Goal: Transaction & Acquisition: Book appointment/travel/reservation

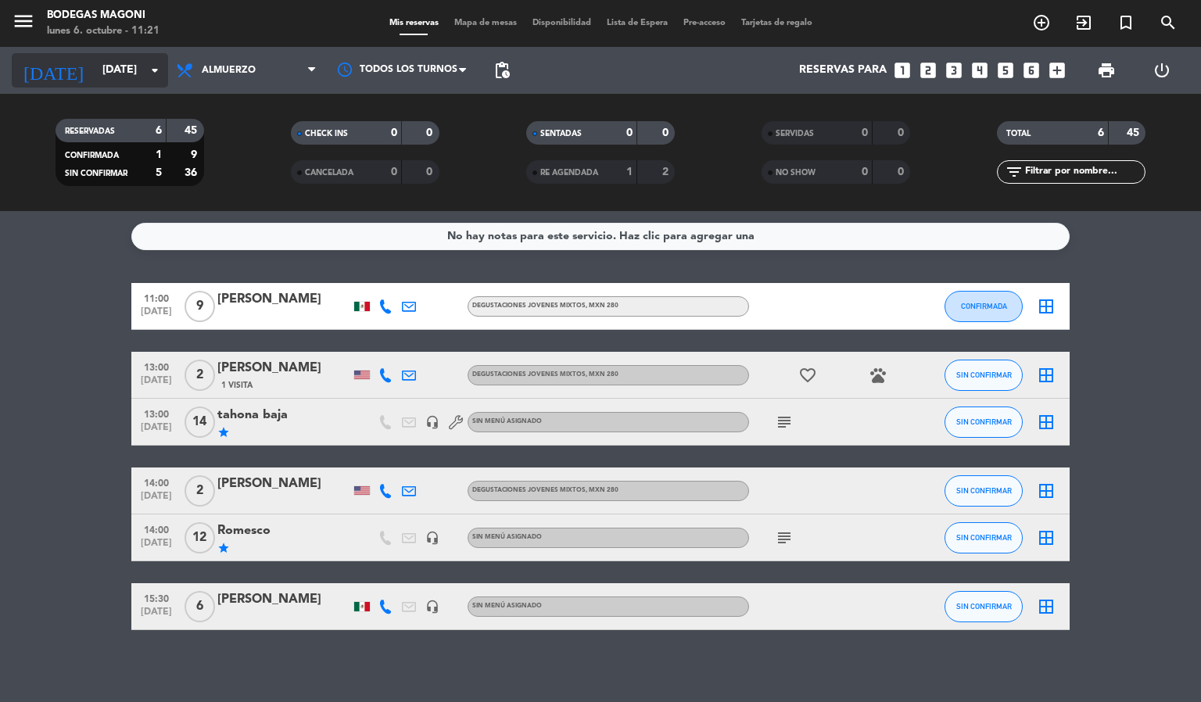
click at [125, 70] on input "[DATE]" at bounding box center [169, 70] width 149 height 28
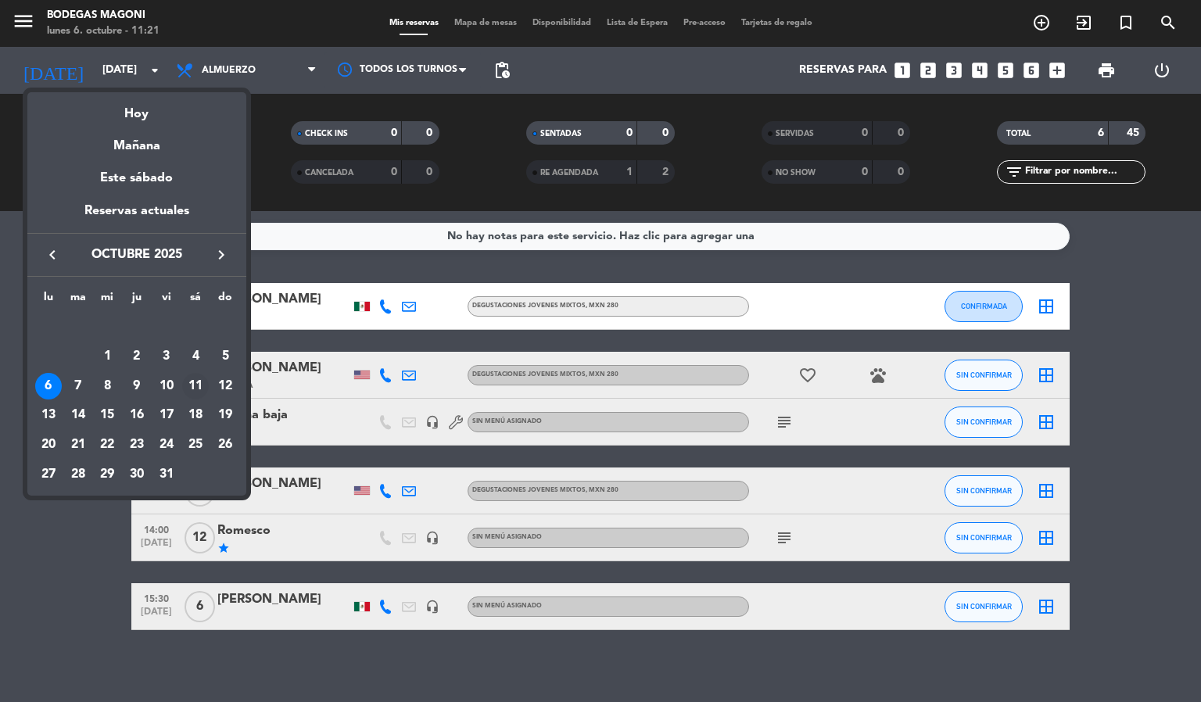
click at [202, 385] on div "11" at bounding box center [195, 386] width 27 height 27
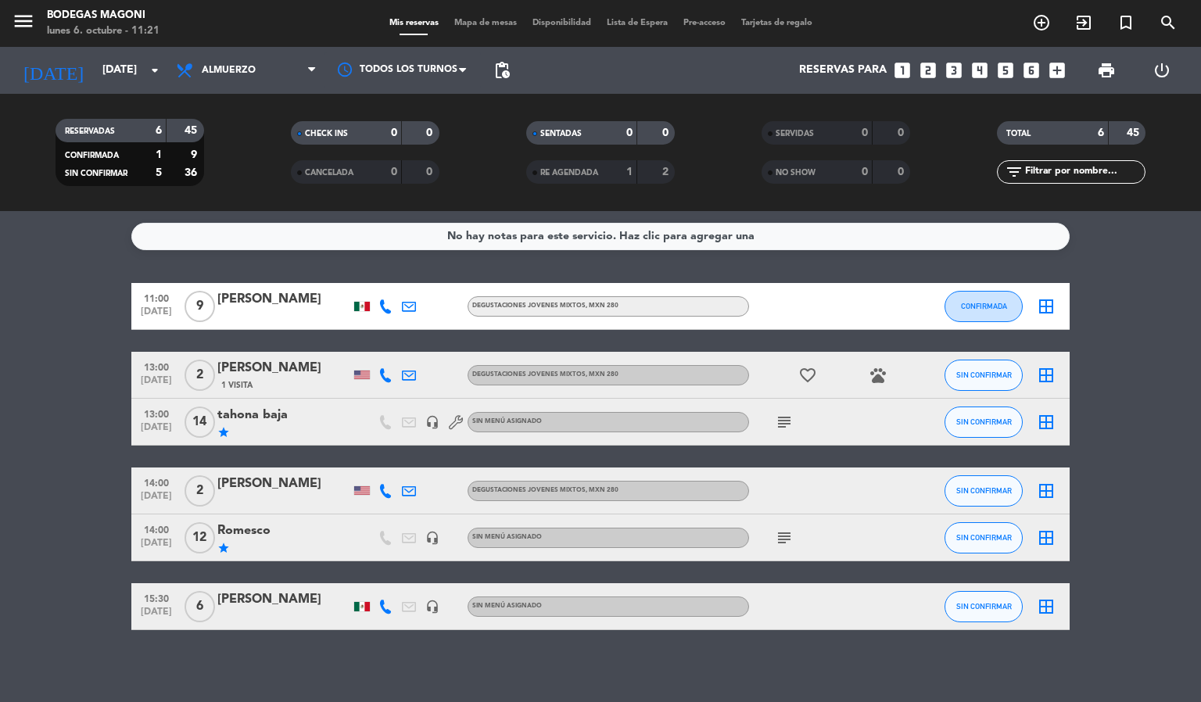
type input "[DATE]"
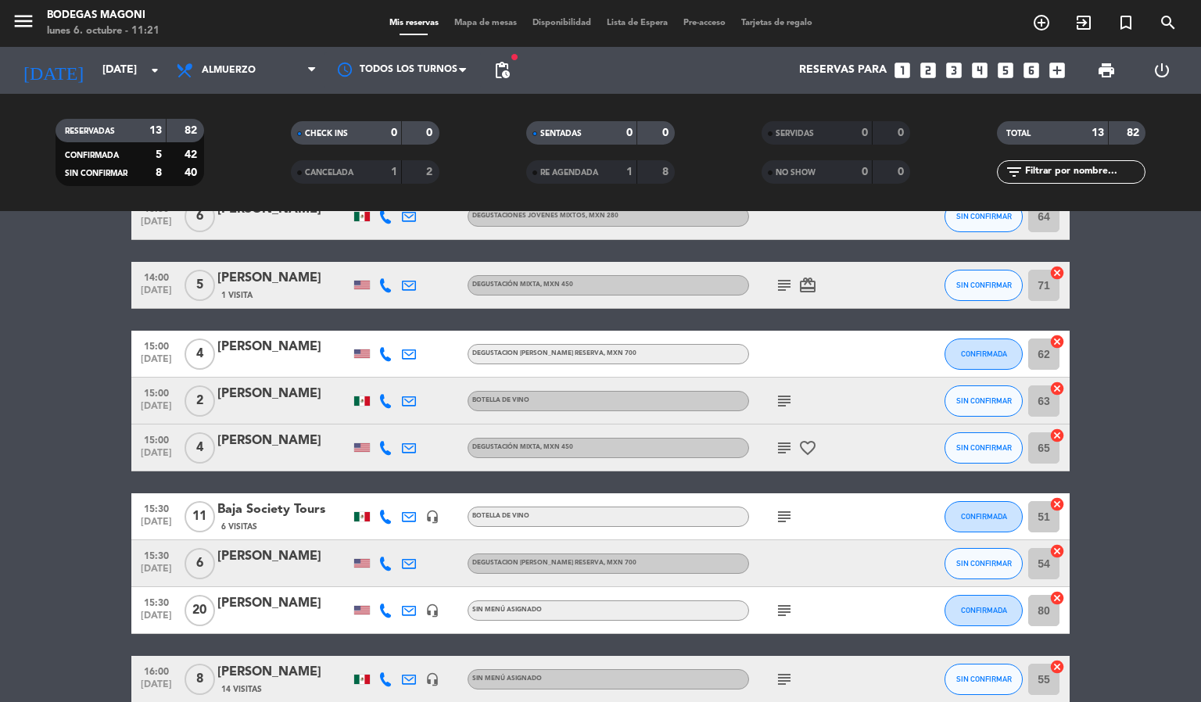
scroll to position [443, 0]
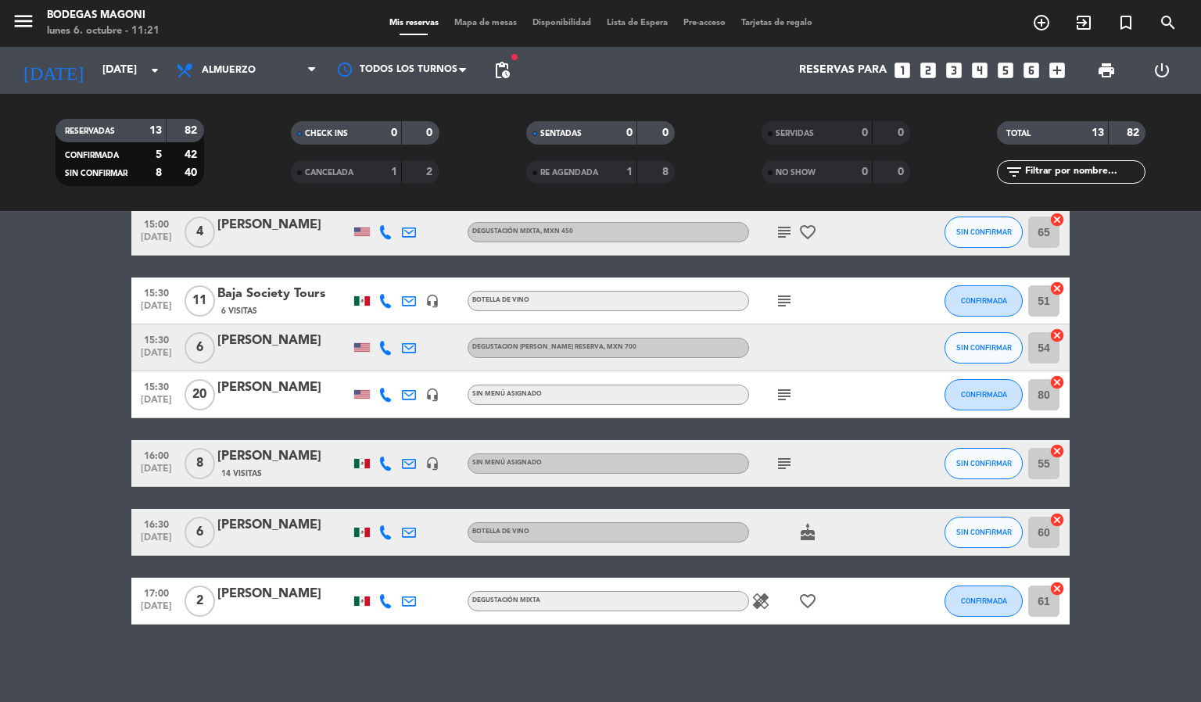
click at [495, 24] on span "Mapa de mesas" at bounding box center [485, 23] width 78 height 9
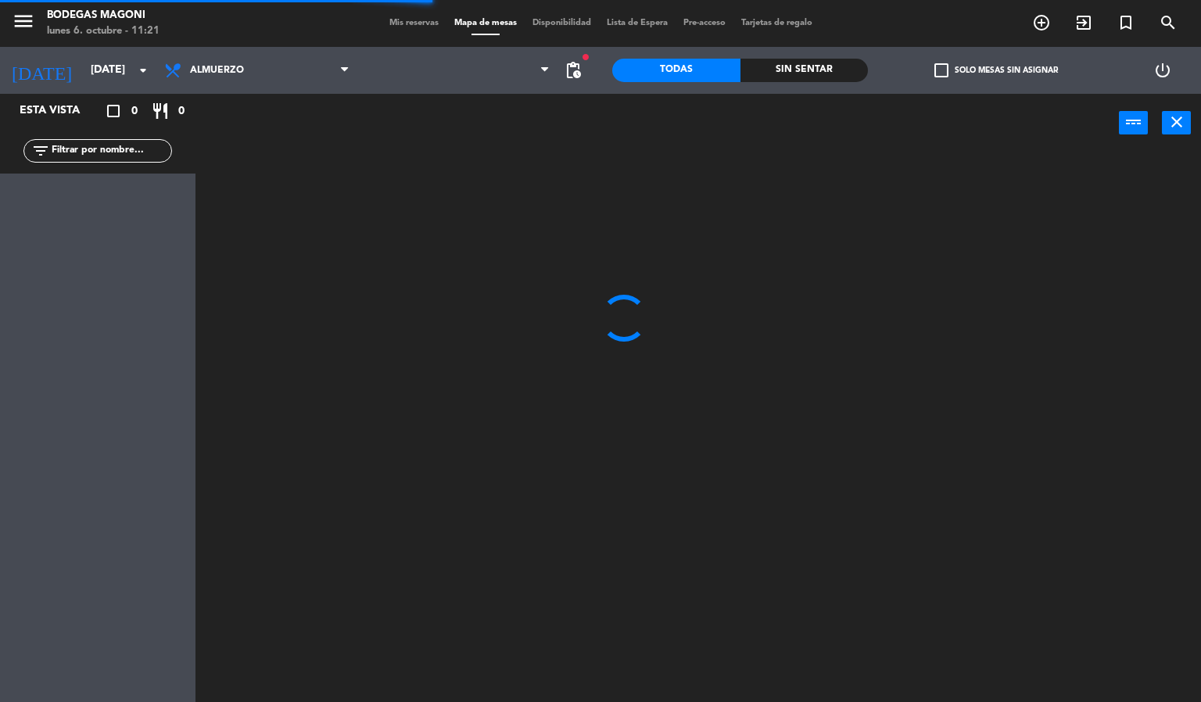
click at [496, 91] on div at bounding box center [457, 70] width 201 height 47
click at [492, 80] on span "Barra" at bounding box center [457, 70] width 201 height 34
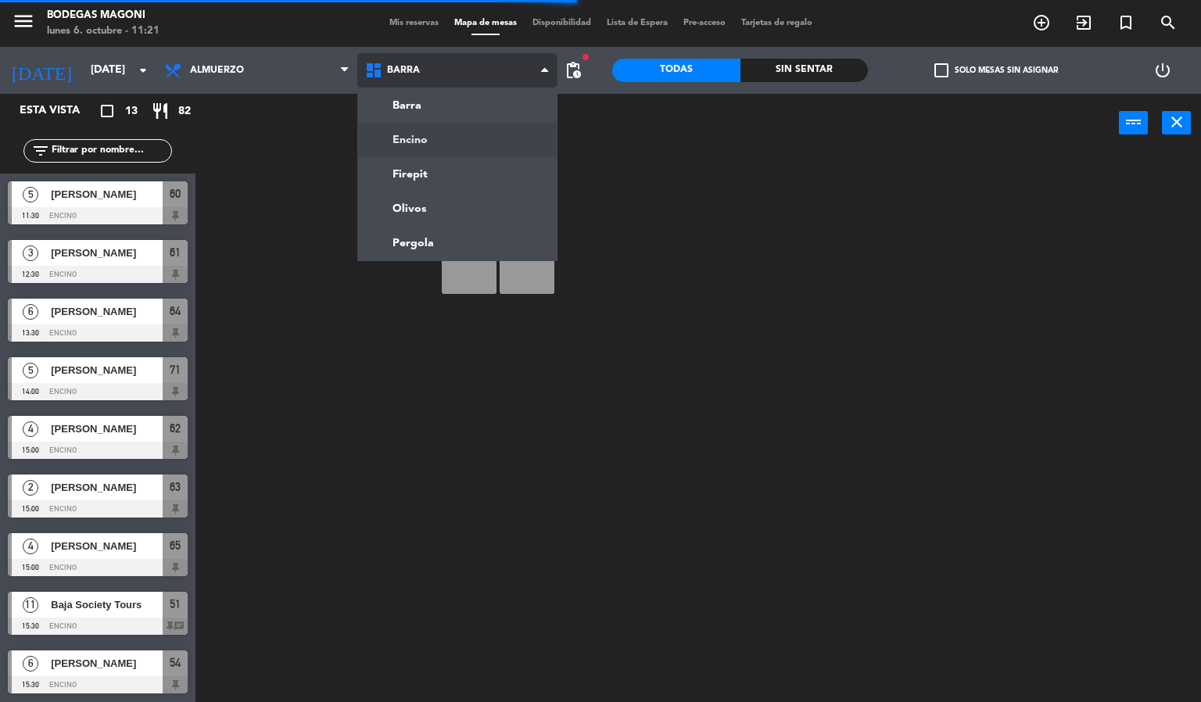
click at [465, 150] on ng-component "menu Bodegas [PERSON_NAME] [DATE] 6. octubre - 11:21 Mis reservas Mapa de mesas…" at bounding box center [600, 351] width 1201 height 703
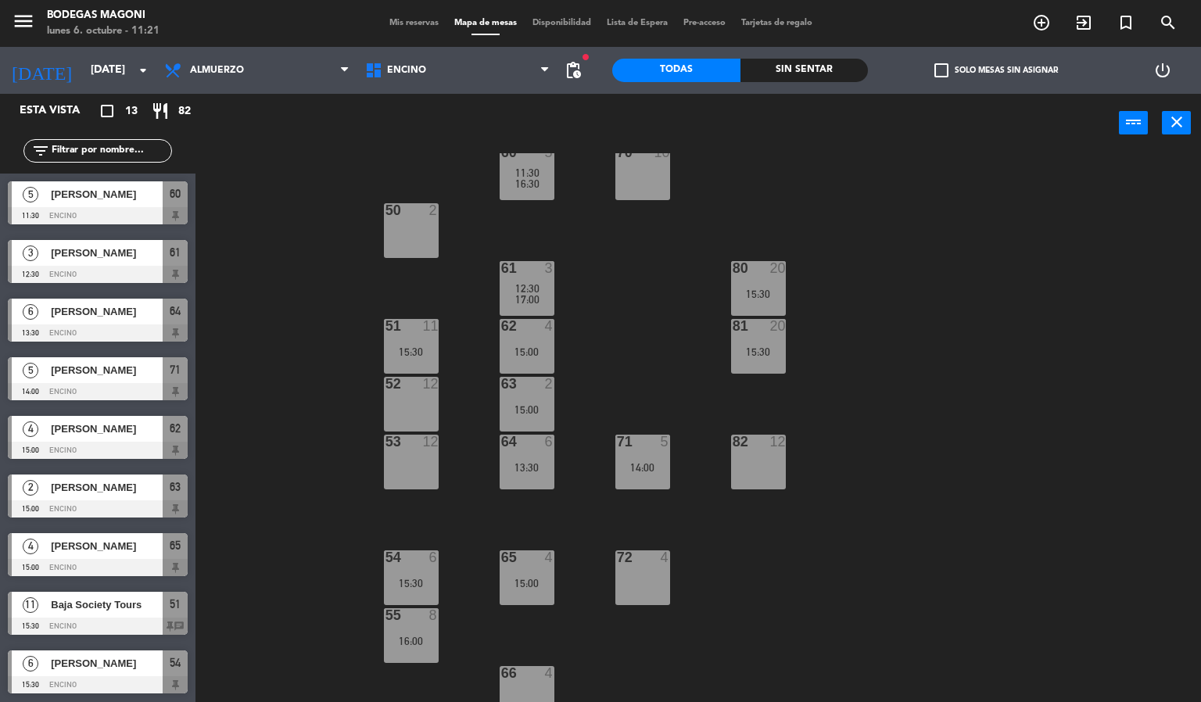
scroll to position [52, 0]
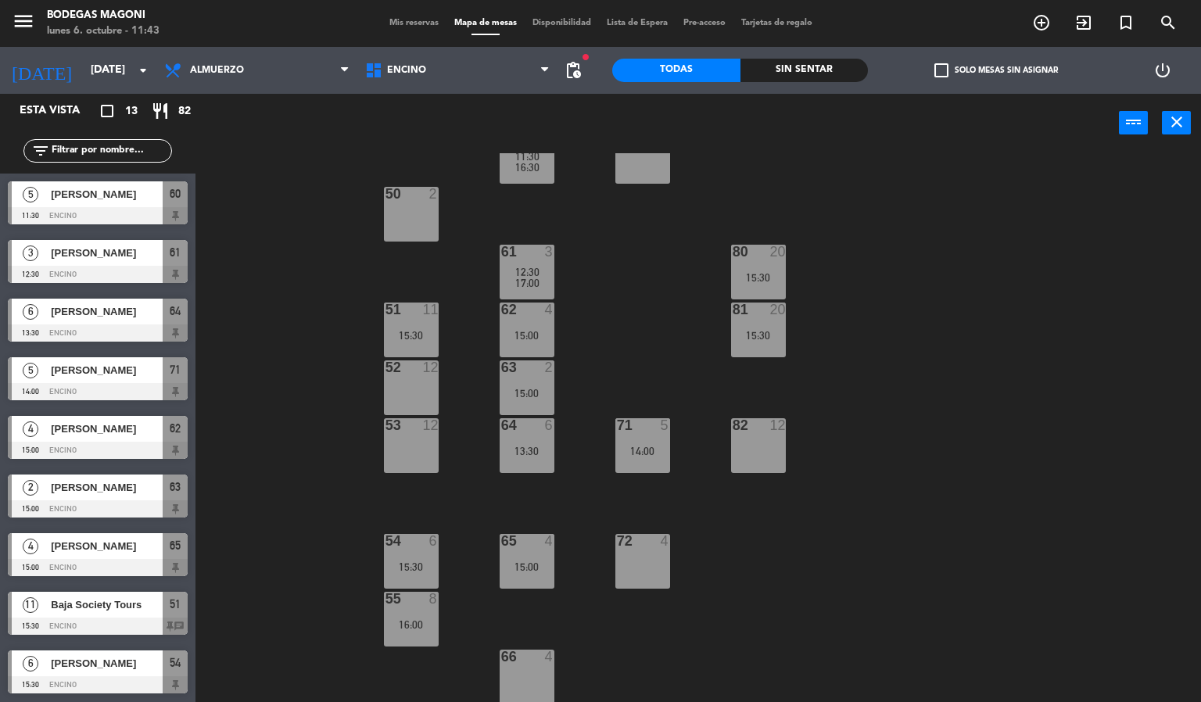
drag, startPoint x: 387, startPoint y: 388, endPoint x: 390, endPoint y: 375, distance: 12.9
click at [388, 389] on div "52 12" at bounding box center [411, 387] width 55 height 55
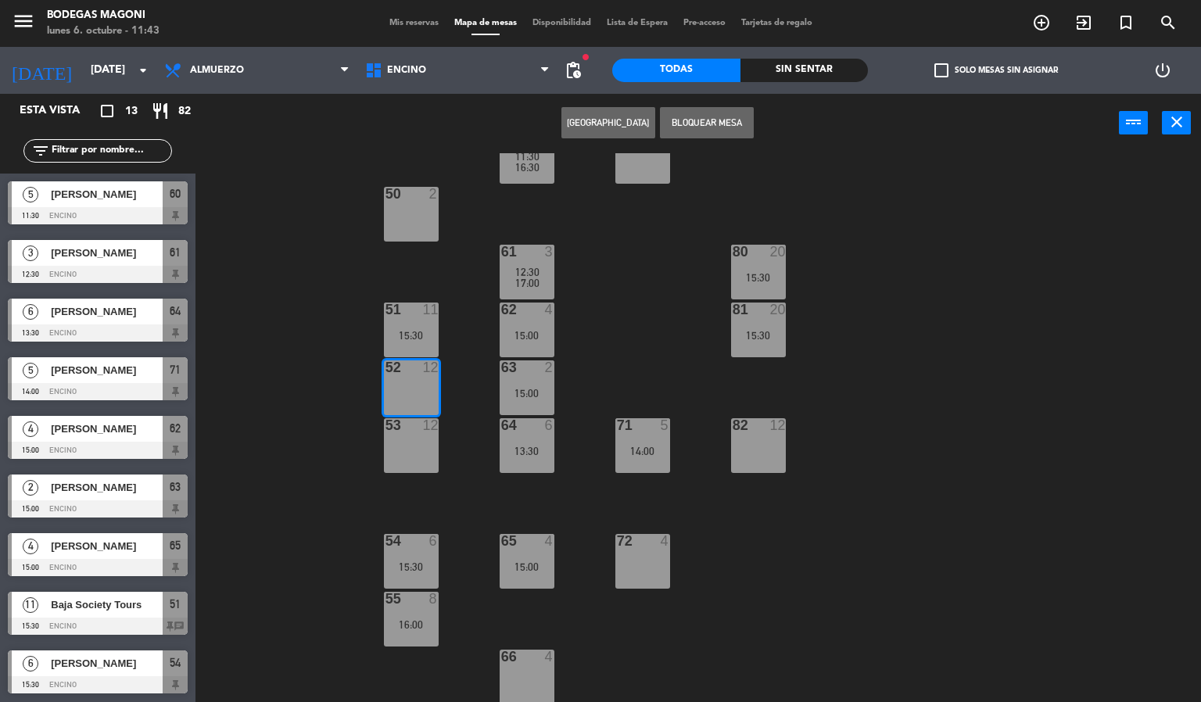
click at [598, 110] on button "[GEOGRAPHIC_DATA]" at bounding box center [608, 122] width 94 height 31
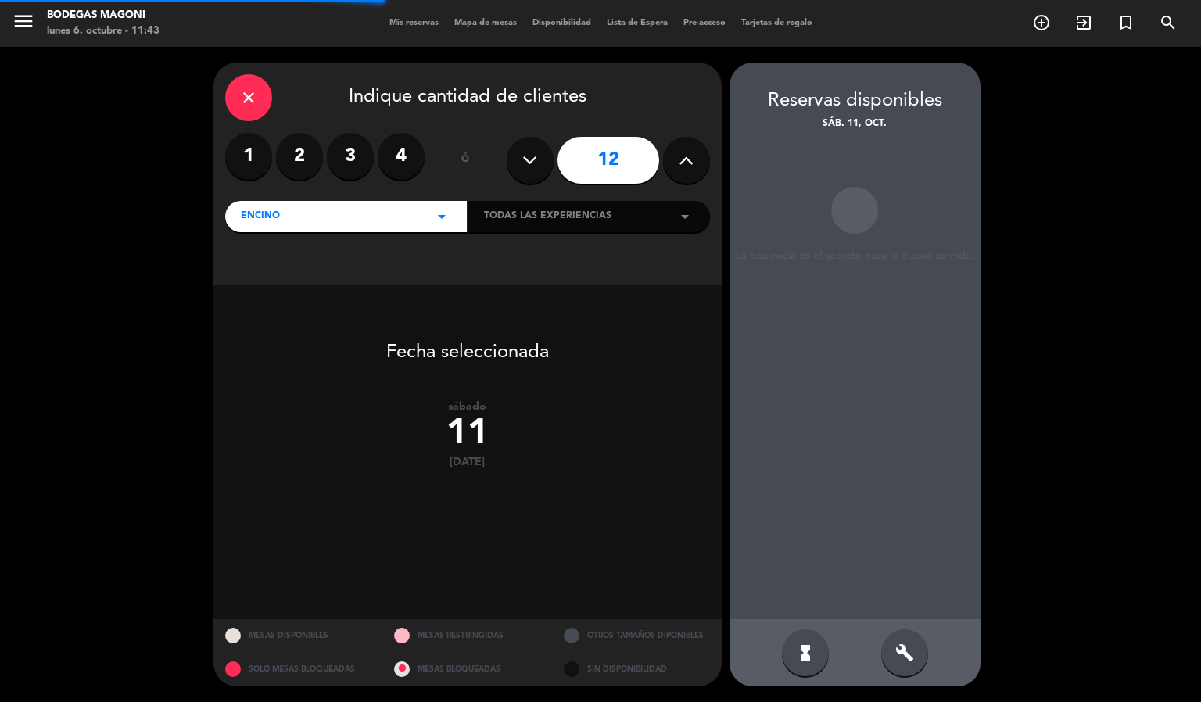
click at [517, 156] on button at bounding box center [530, 160] width 47 height 47
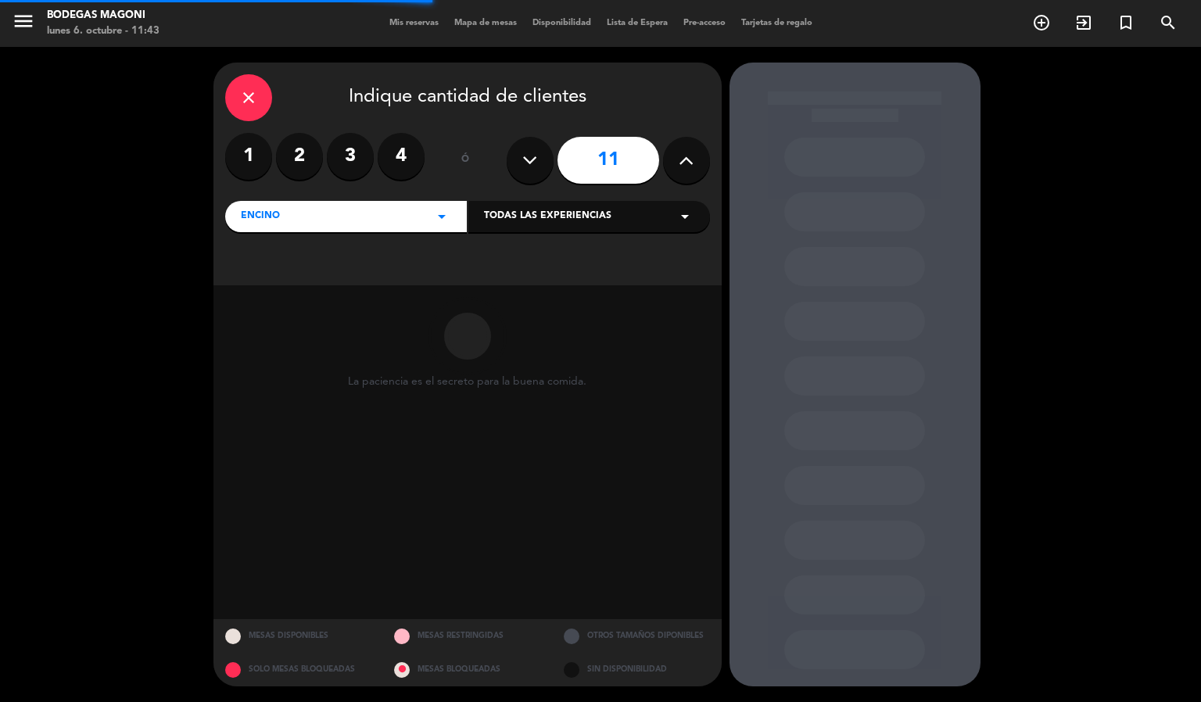
click at [517, 156] on button at bounding box center [530, 160] width 47 height 47
type input "10"
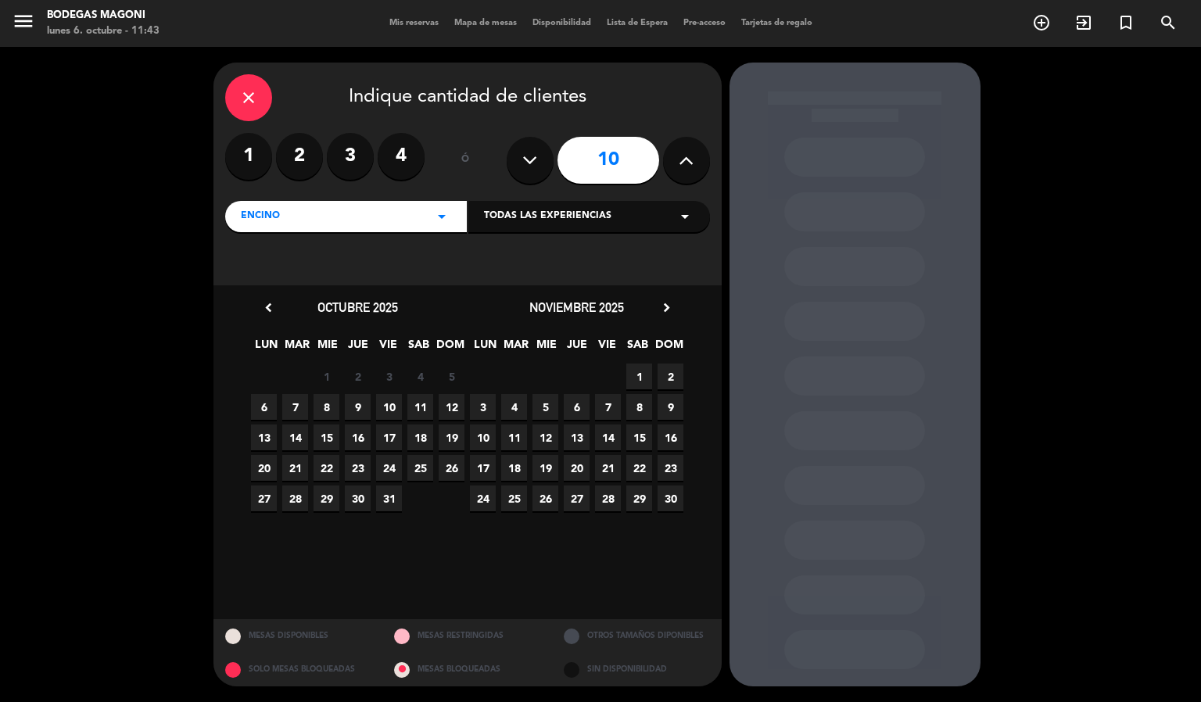
click at [417, 408] on span "11" at bounding box center [420, 407] width 26 height 26
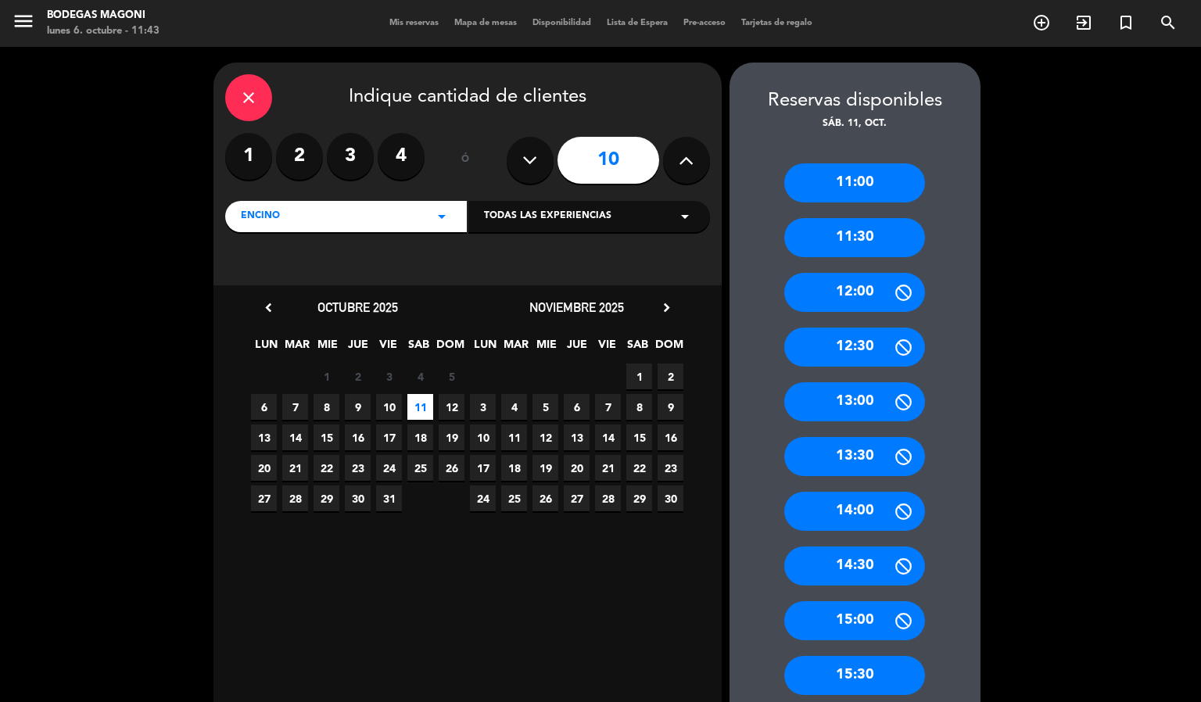
click at [866, 404] on div "13:00" at bounding box center [854, 401] width 141 height 39
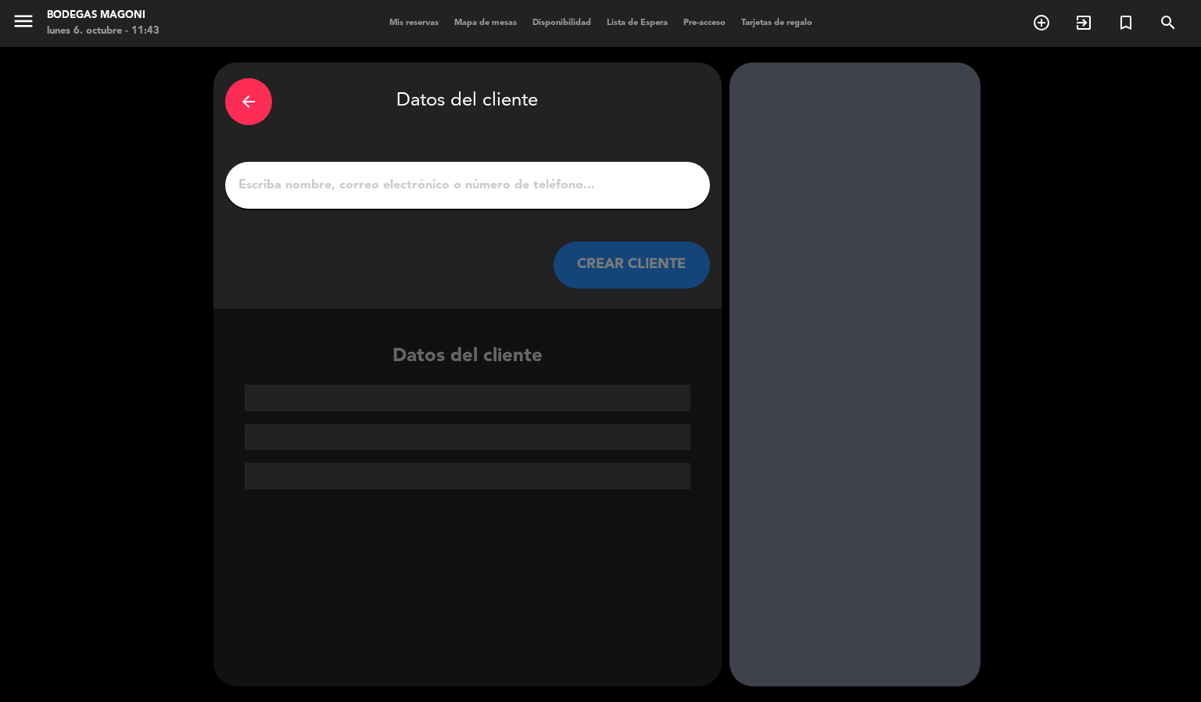
click at [544, 190] on input "1" at bounding box center [467, 185] width 461 height 22
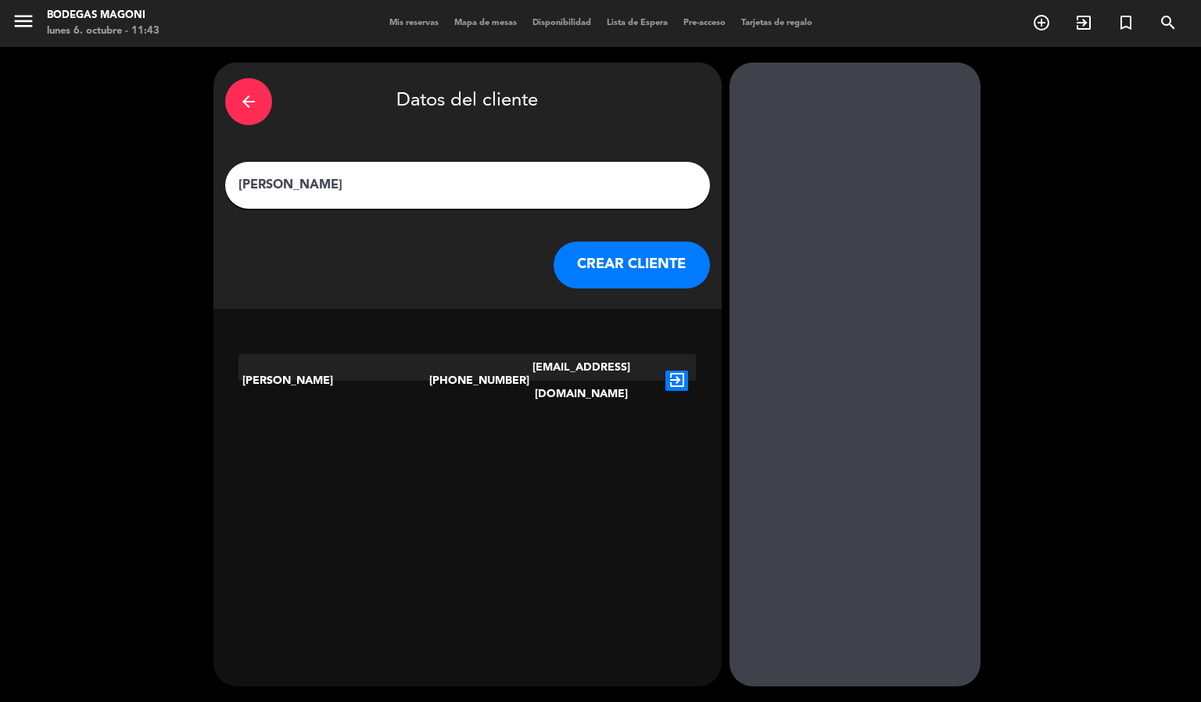
click at [467, 188] on input "[PERSON_NAME]" at bounding box center [467, 185] width 461 height 22
type input "[PERSON_NAME]"
click at [668, 256] on button "CREAR CLIENTE" at bounding box center [631, 265] width 156 height 47
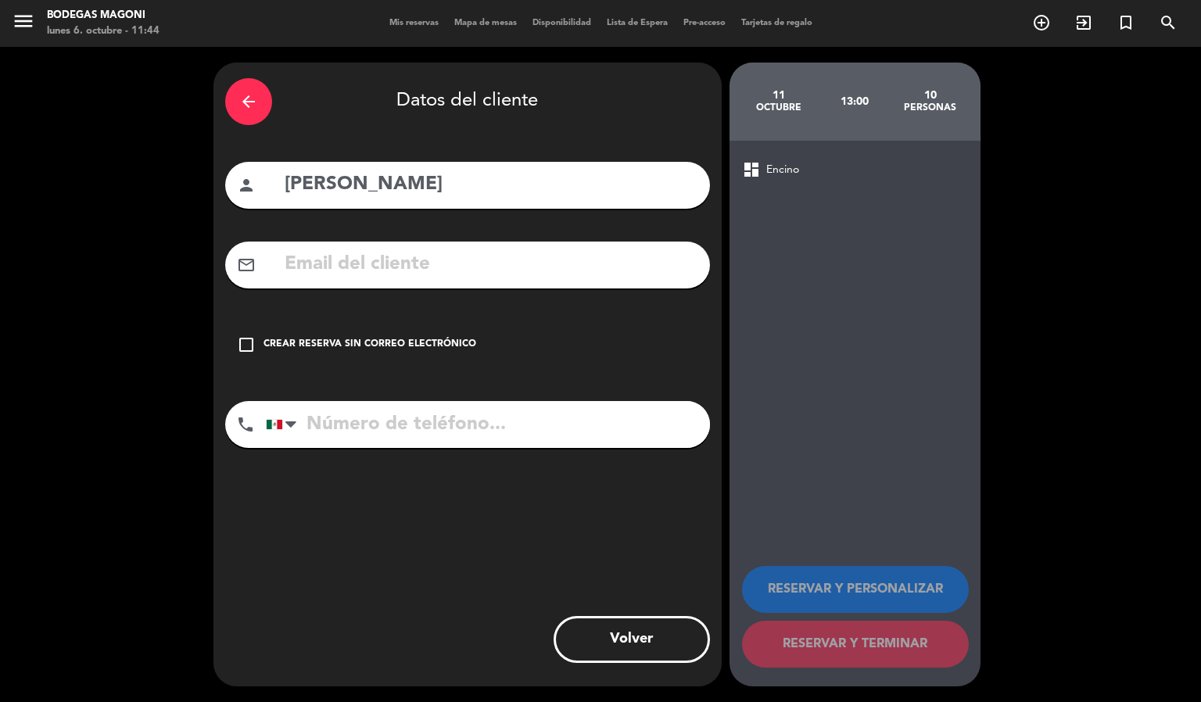
click at [345, 270] on input "text" at bounding box center [490, 265] width 415 height 32
paste input "[EMAIL_ADDRESS][DOMAIN_NAME]"
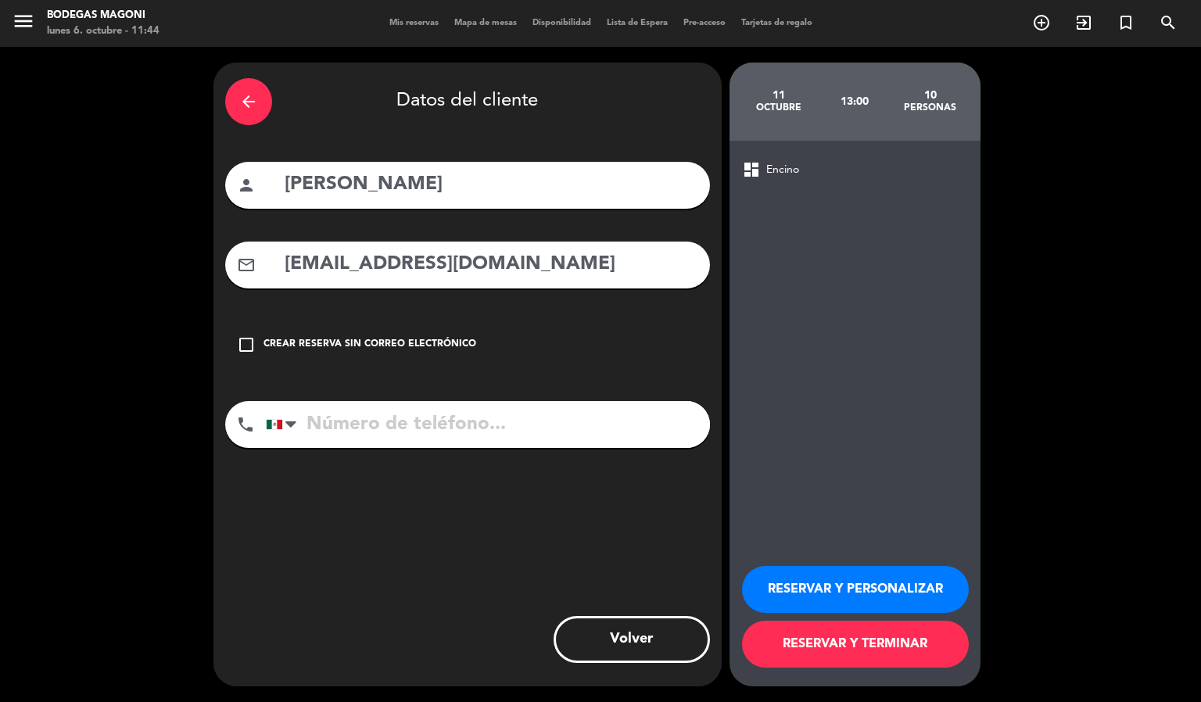
type input "[EMAIL_ADDRESS][DOMAIN_NAME]"
click at [504, 423] on input "tel" at bounding box center [488, 424] width 444 height 47
paste input "55 2335 1165"
type input "55 2335 1165"
click at [866, 589] on button "RESERVAR Y PERSONALIZAR" at bounding box center [855, 589] width 227 height 47
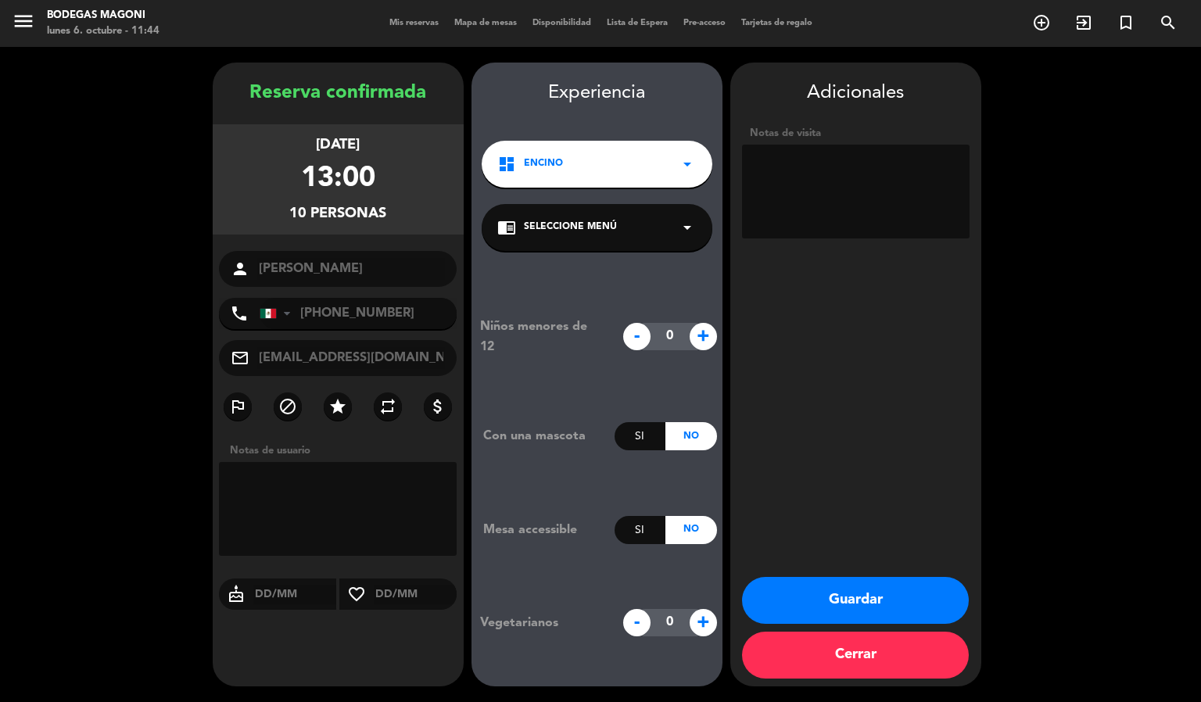
click at [825, 169] on textarea at bounding box center [855, 192] width 227 height 94
type textarea "c"
type textarea "CUENTA ABIERTA"
click at [805, 371] on div "Adicionales Notas de visita Guardar Cerrar" at bounding box center [855, 375] width 251 height 624
click at [915, 599] on button "Guardar" at bounding box center [855, 600] width 227 height 47
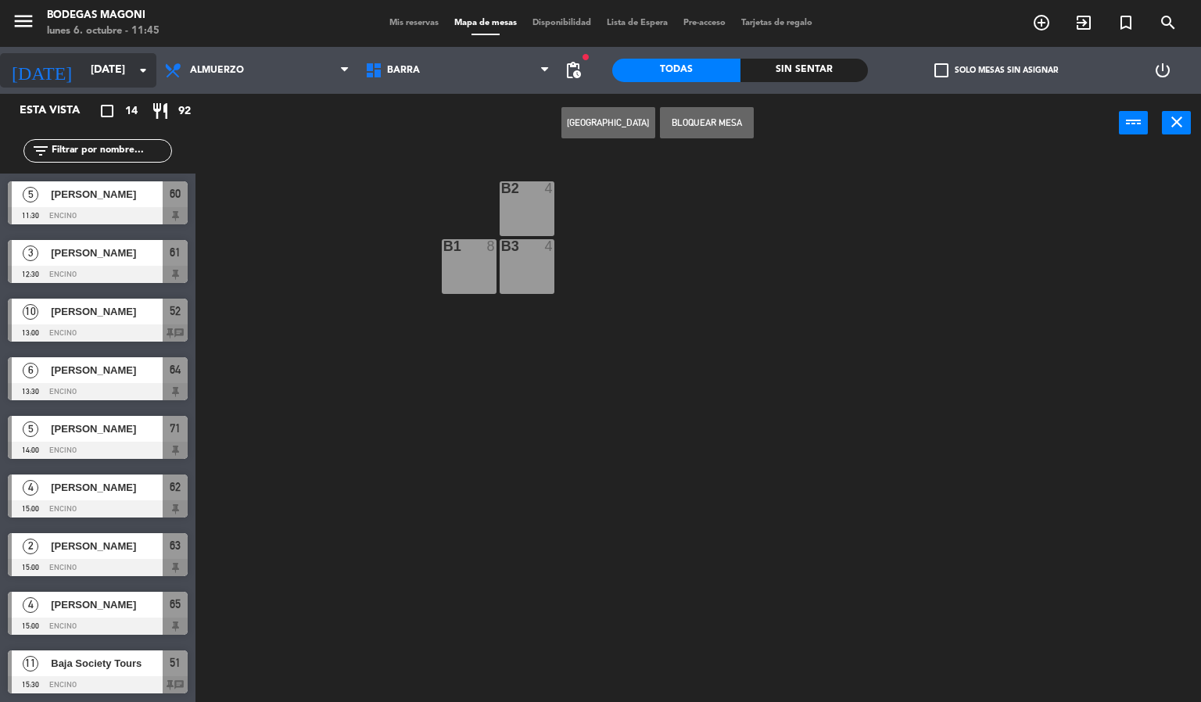
click at [110, 81] on input "[DATE]" at bounding box center [157, 70] width 149 height 28
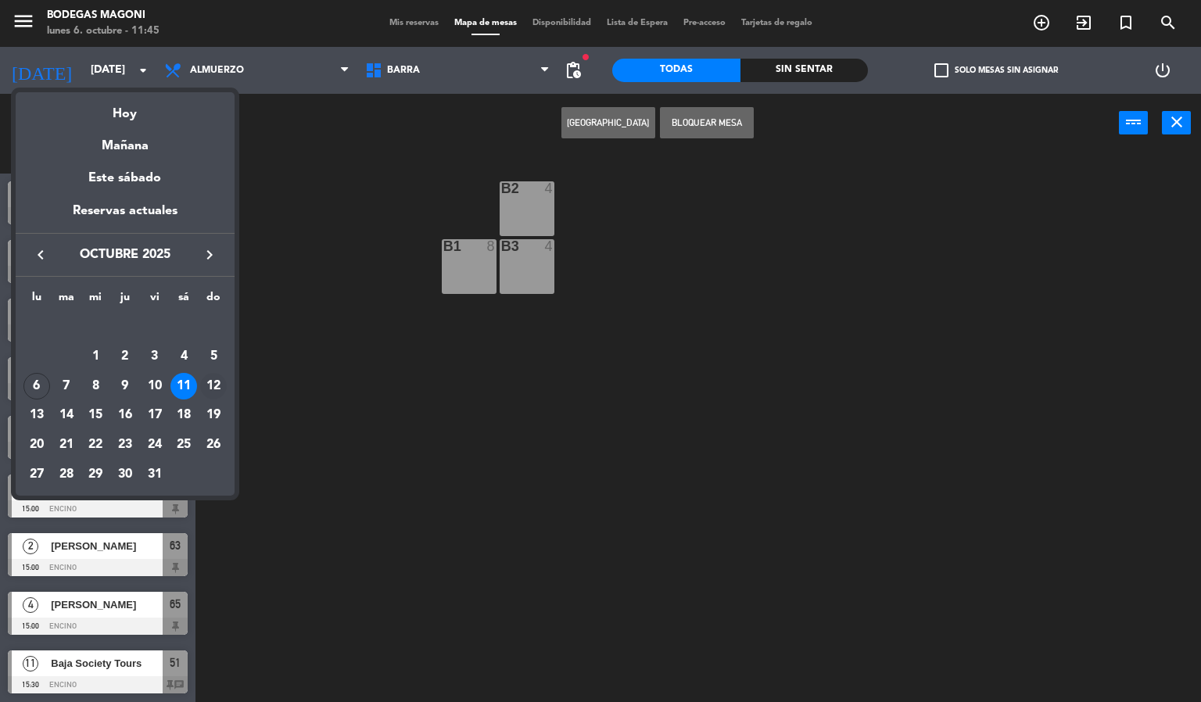
click at [217, 380] on div "12" at bounding box center [213, 386] width 27 height 27
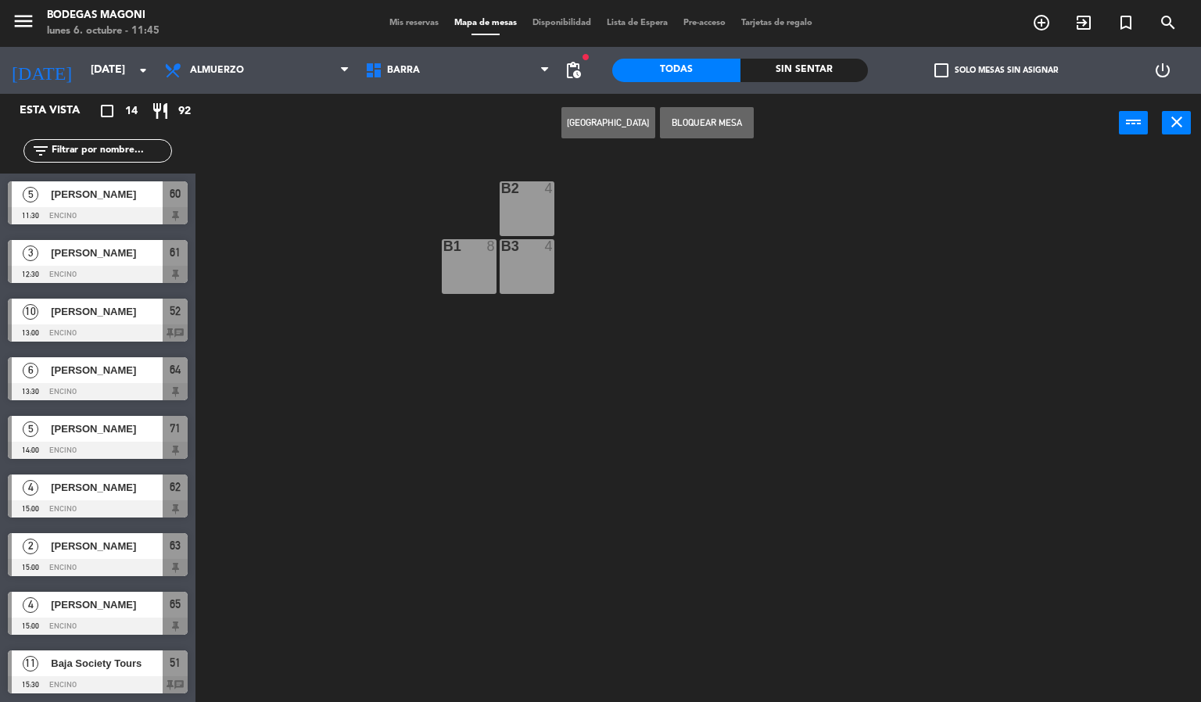
type input "[DATE]"
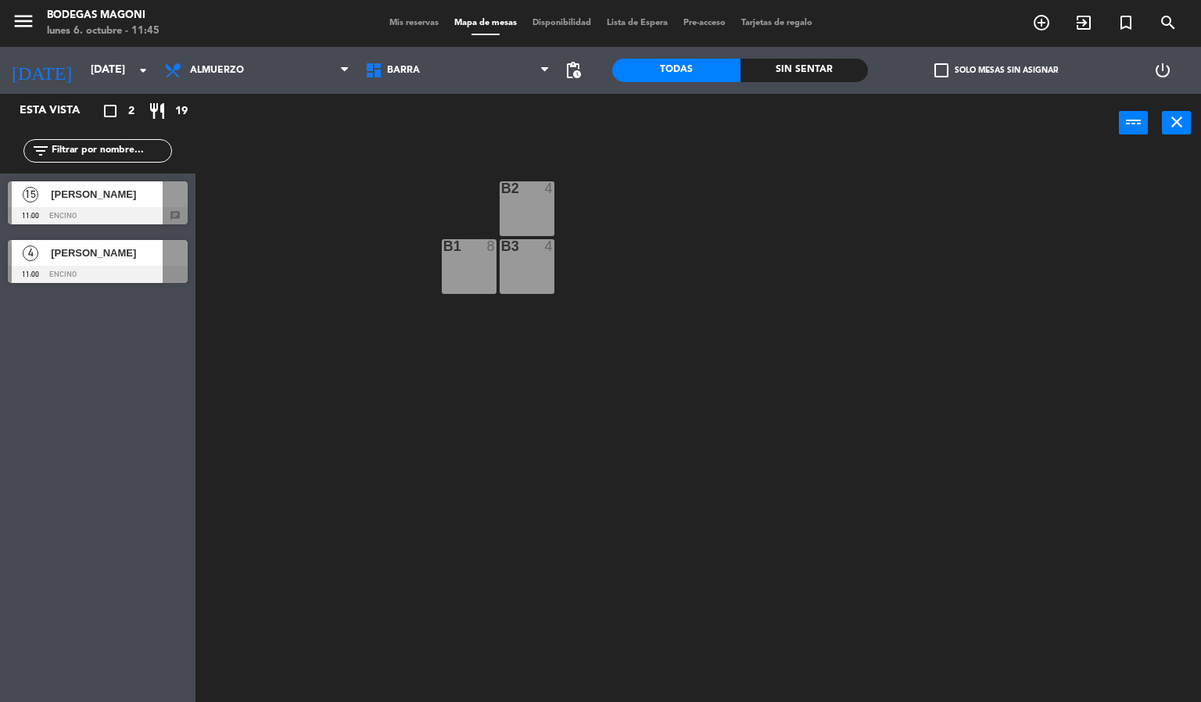
click at [55, 197] on span "[PERSON_NAME]" at bounding box center [107, 194] width 112 height 16
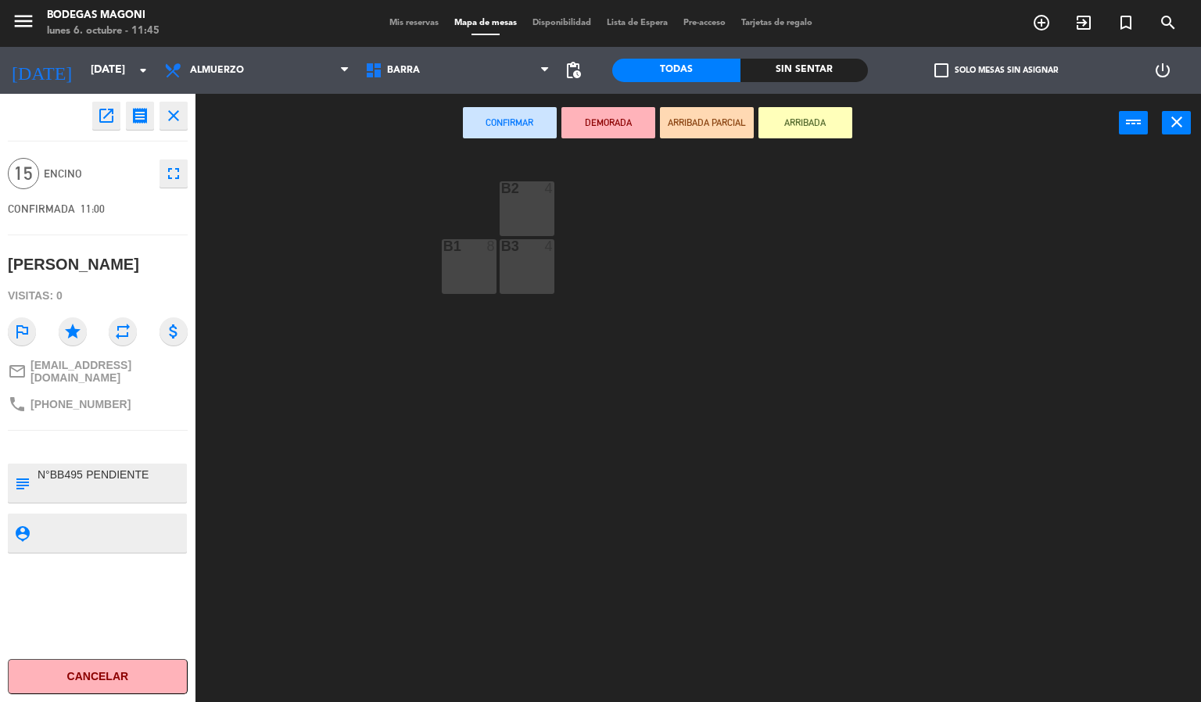
click at [115, 117] on icon "open_in_new" at bounding box center [106, 115] width 19 height 19
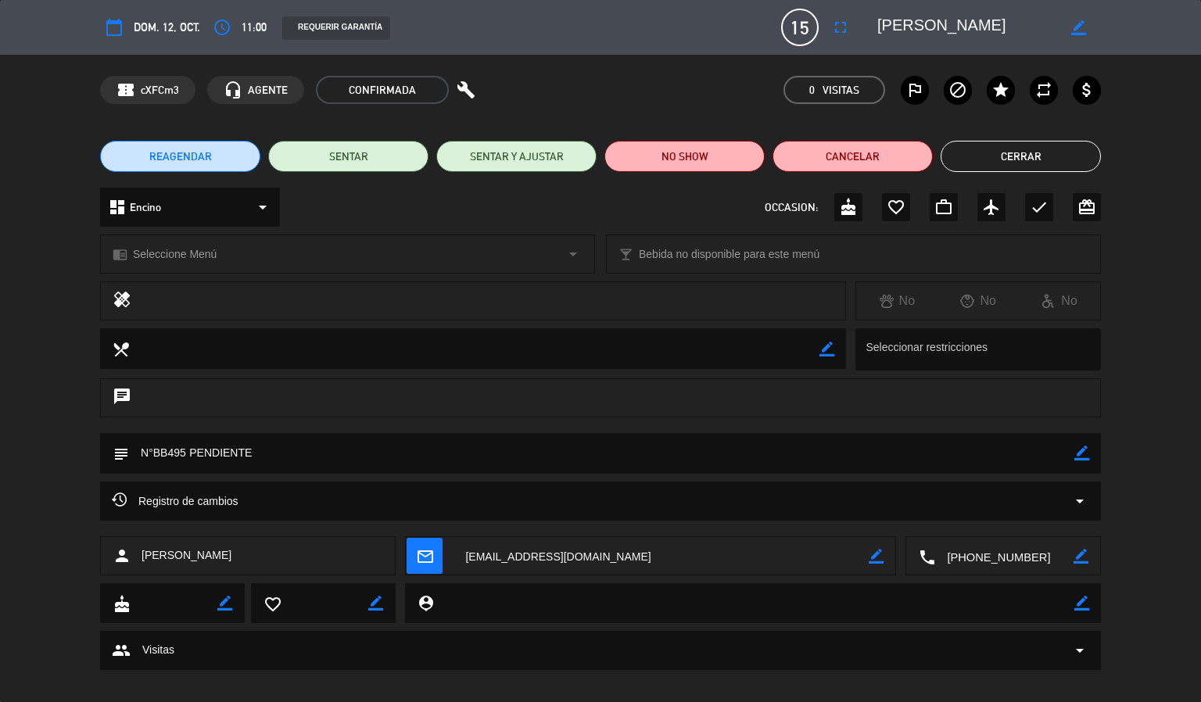
click at [1084, 453] on icon "border_color" at bounding box center [1081, 453] width 15 height 15
click at [1056, 460] on textarea at bounding box center [601, 453] width 945 height 40
type textarea "N°BB495 PAGADO #93122 [DATE]"
click at [1079, 449] on icon at bounding box center [1081, 453] width 15 height 15
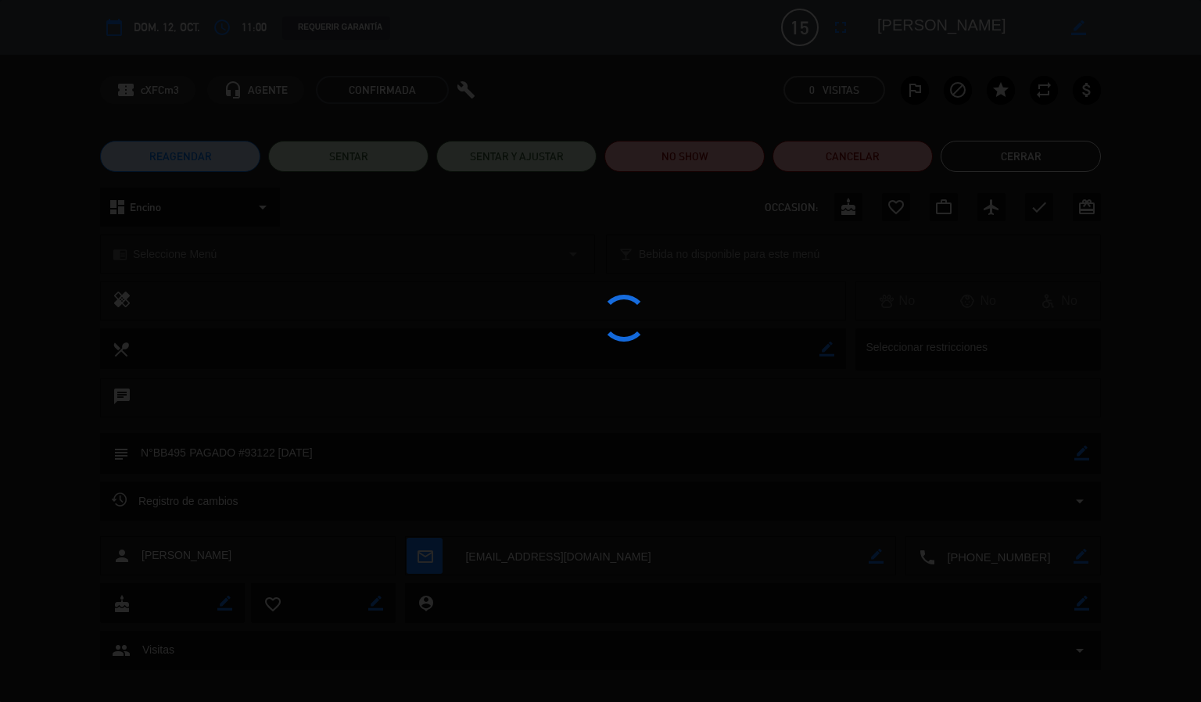
type textarea "N°BB495 PAGADO #93122 [DATE]"
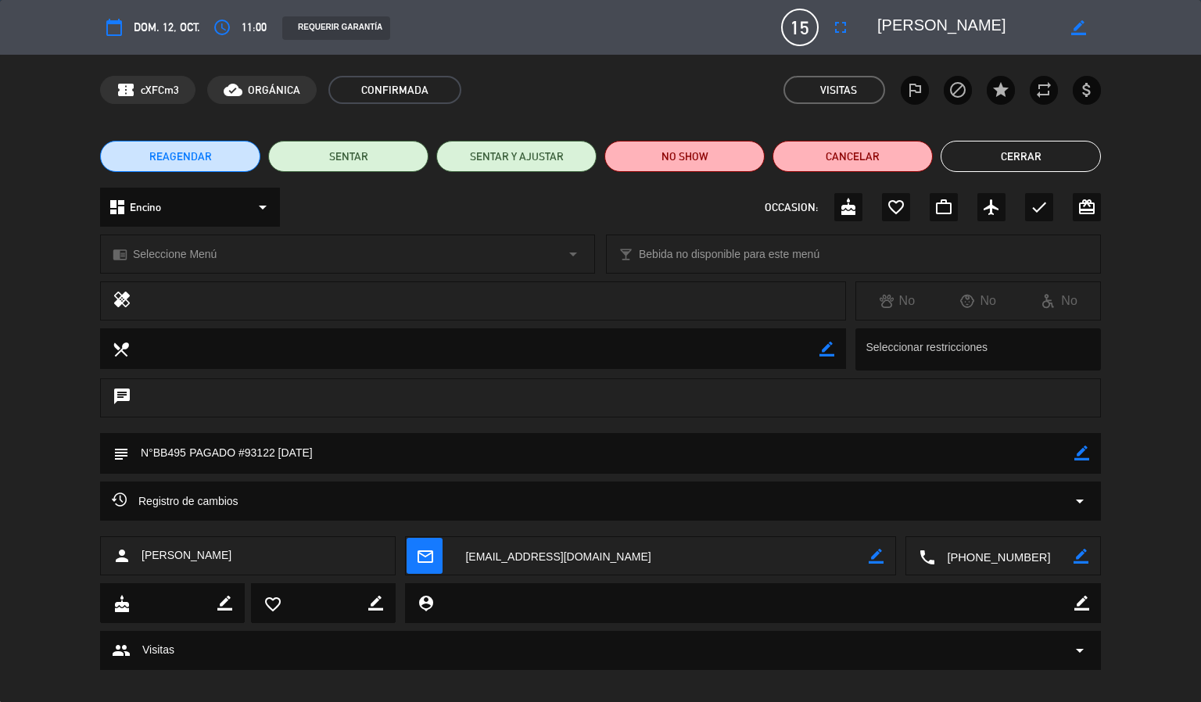
click at [1051, 144] on button "Cerrar" at bounding box center [1020, 156] width 160 height 31
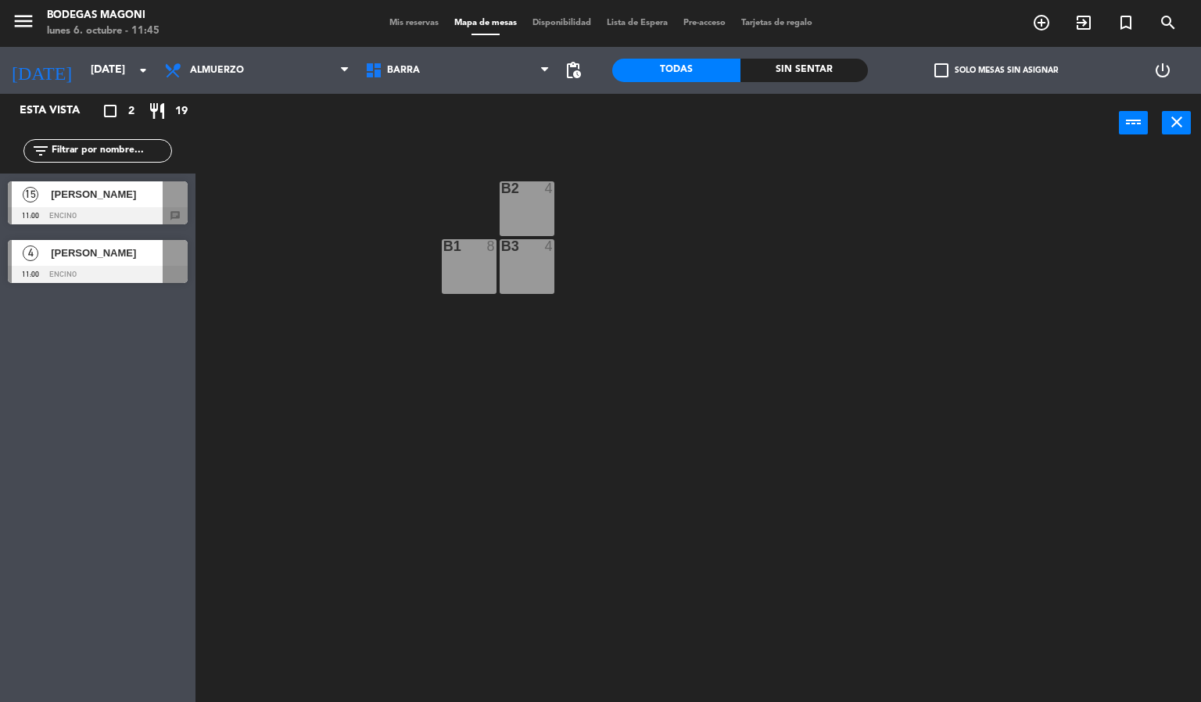
click at [127, 202] on div "15 [PERSON_NAME] 11:00 Encino chat" at bounding box center [97, 203] width 195 height 59
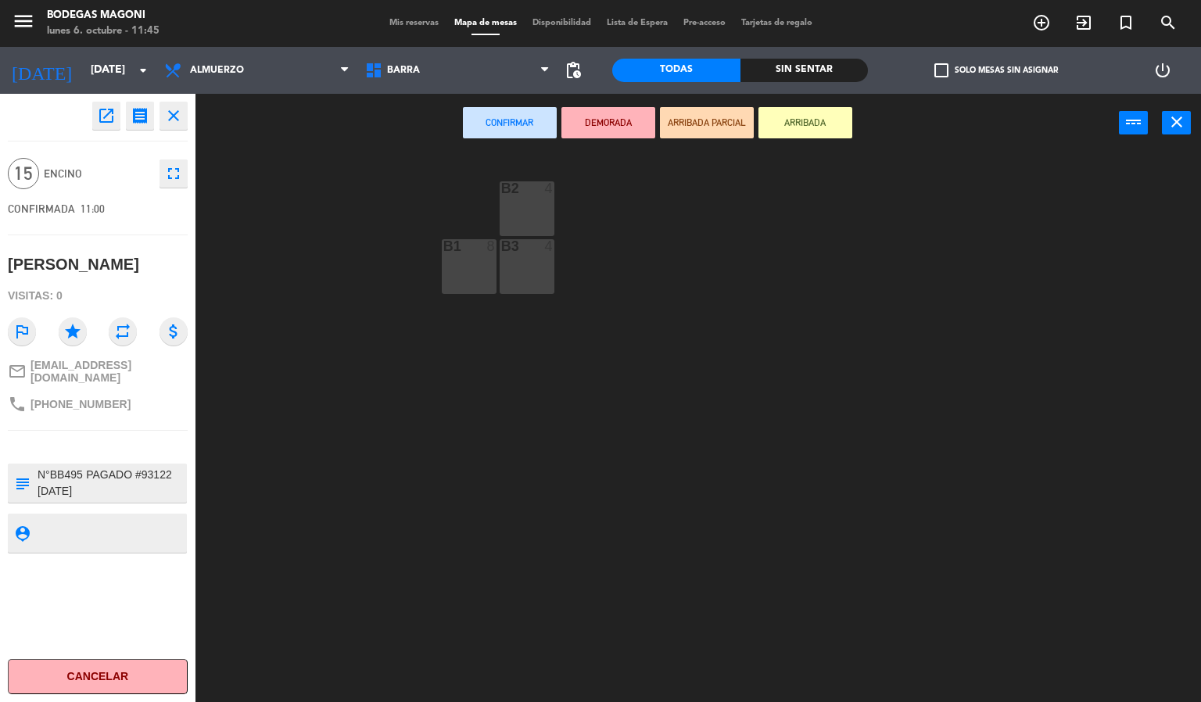
click at [274, 213] on div "B2 4 B1 8 B3 4" at bounding box center [703, 427] width 993 height 549
